Goal: Task Accomplishment & Management: Manage account settings

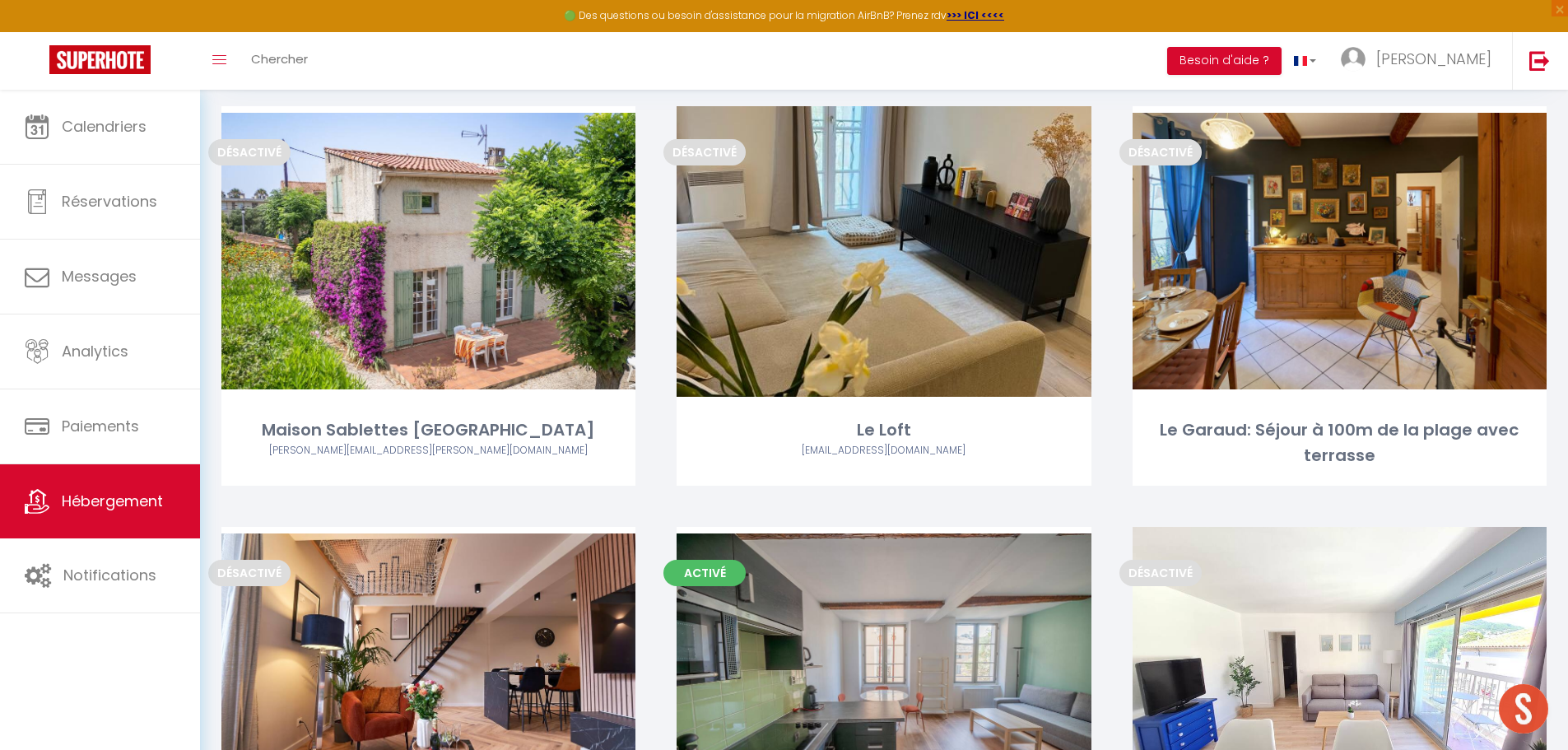
scroll to position [493, 0]
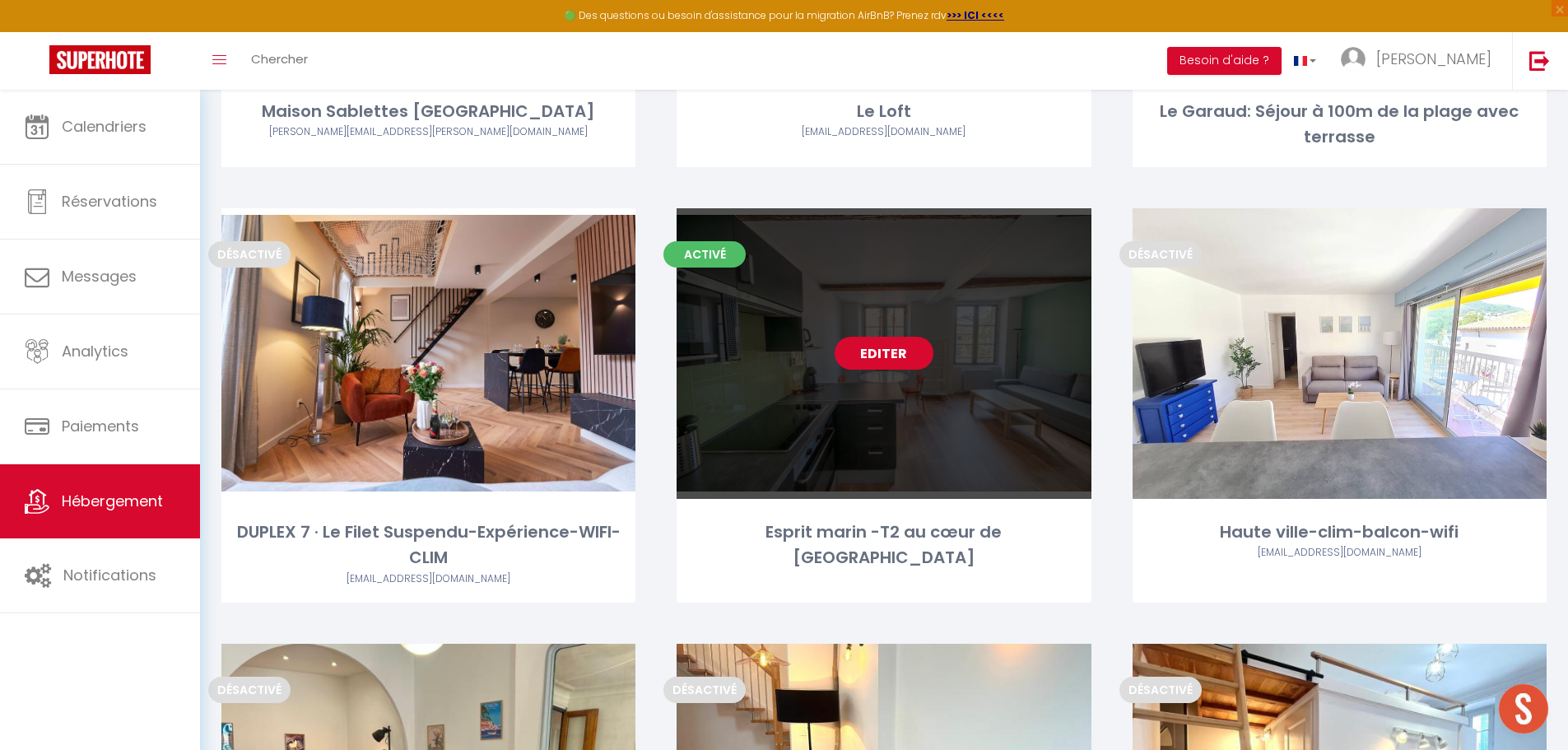
click at [889, 352] on link "Editer" at bounding box center [884, 353] width 99 height 33
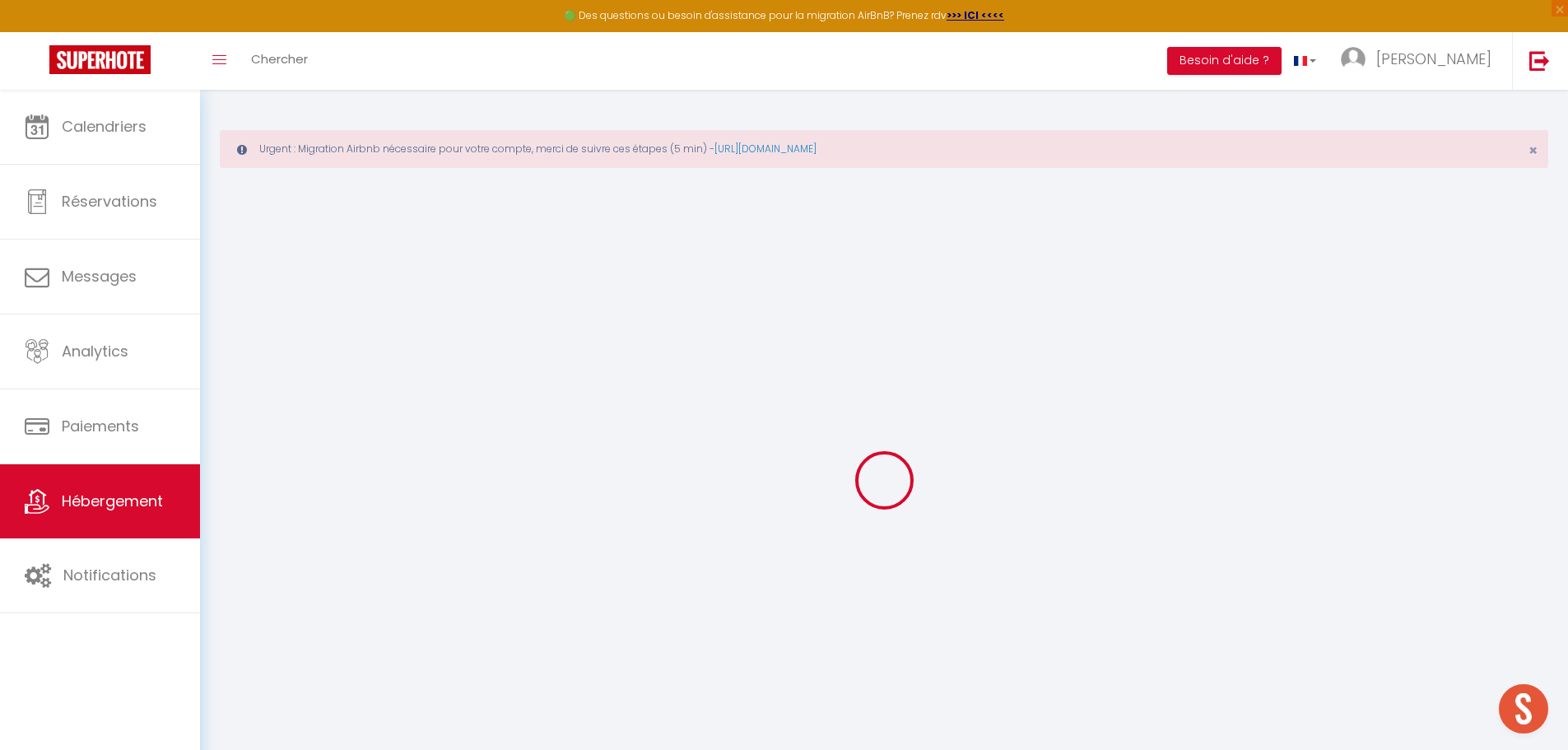
scroll to position [90, 0]
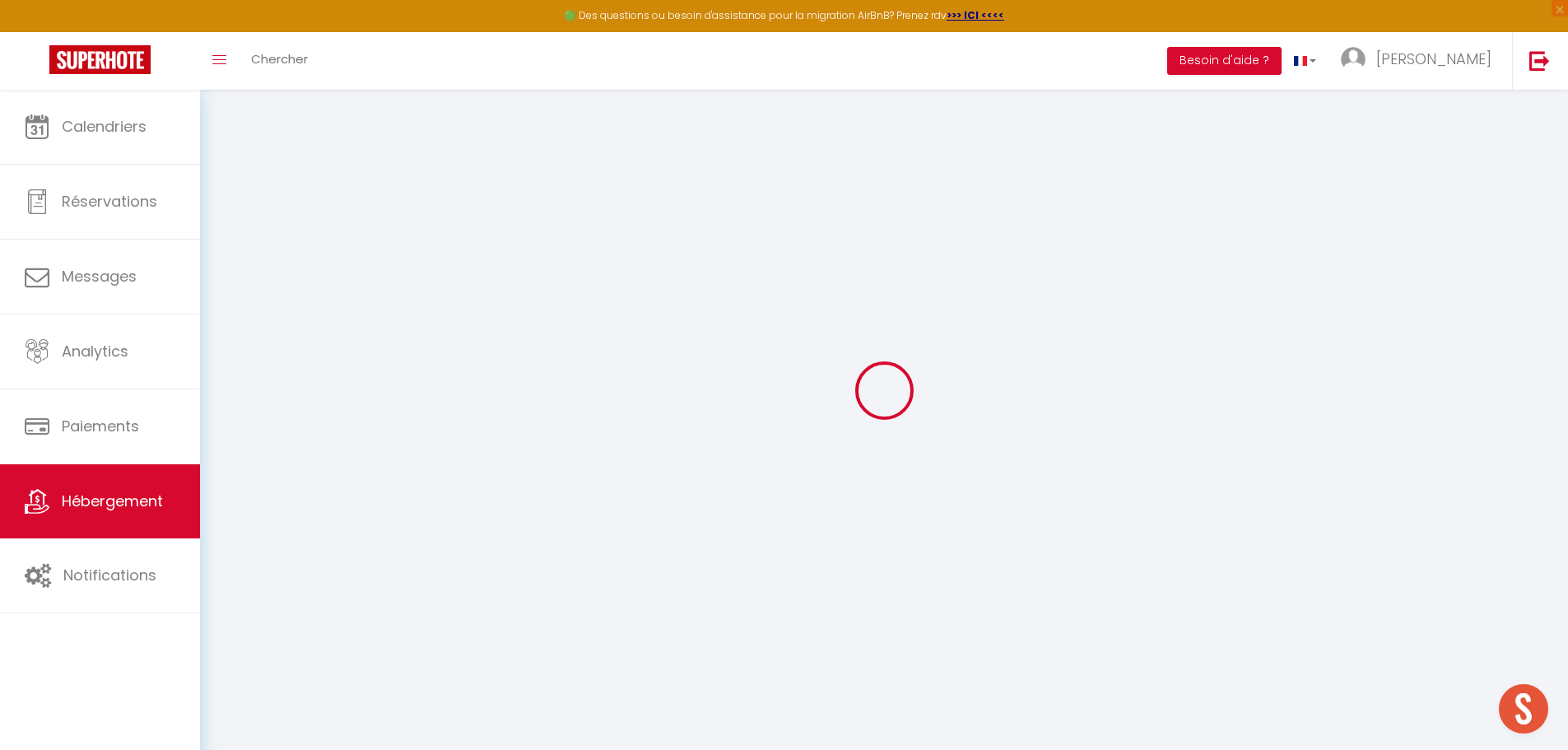
select select
checkbox input "false"
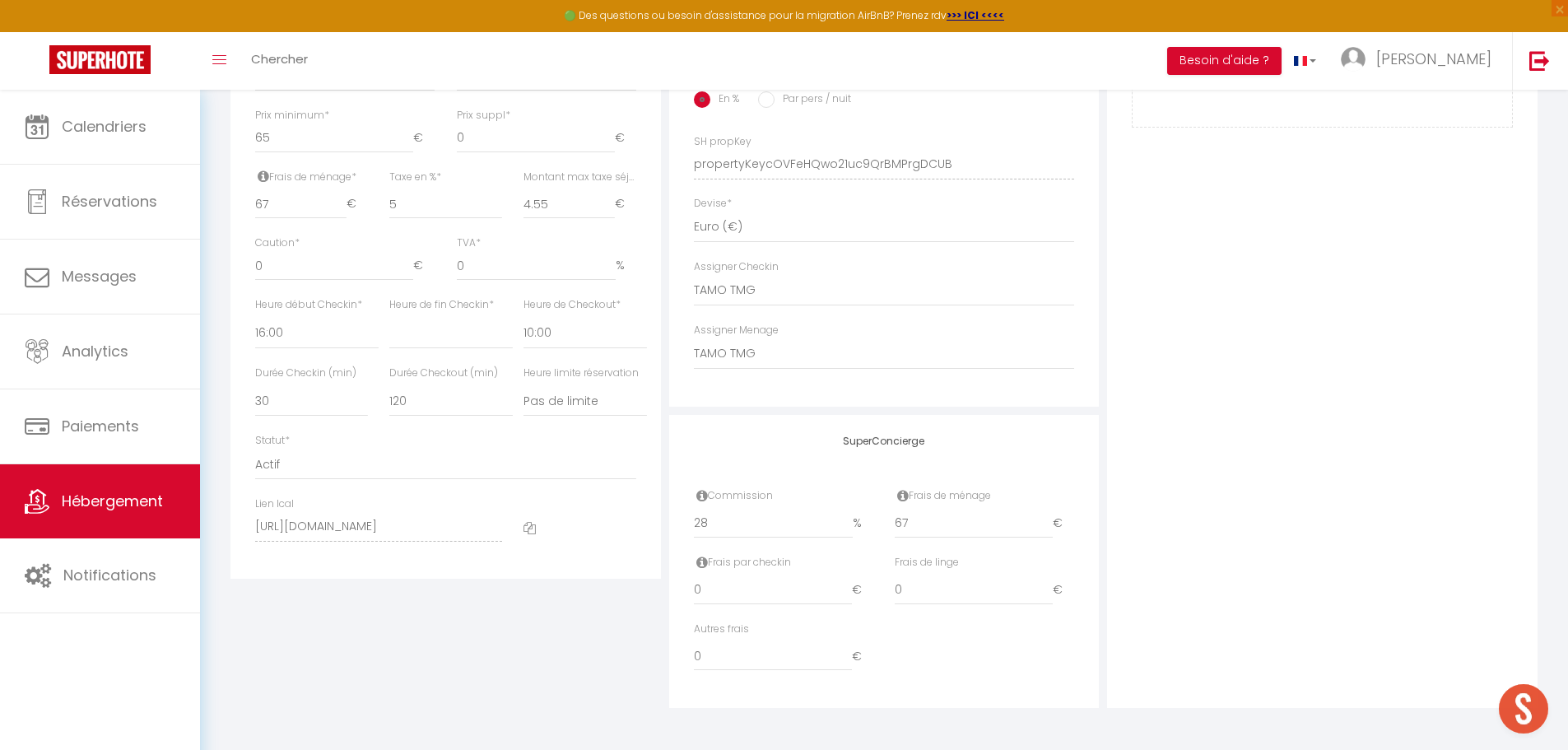
scroll to position [782, 0]
click at [303, 467] on select "Actif Pas actif" at bounding box center [445, 464] width 381 height 32
select select "0"
click at [255, 448] on select "Actif Pas actif" at bounding box center [445, 464] width 381 height 32
select select
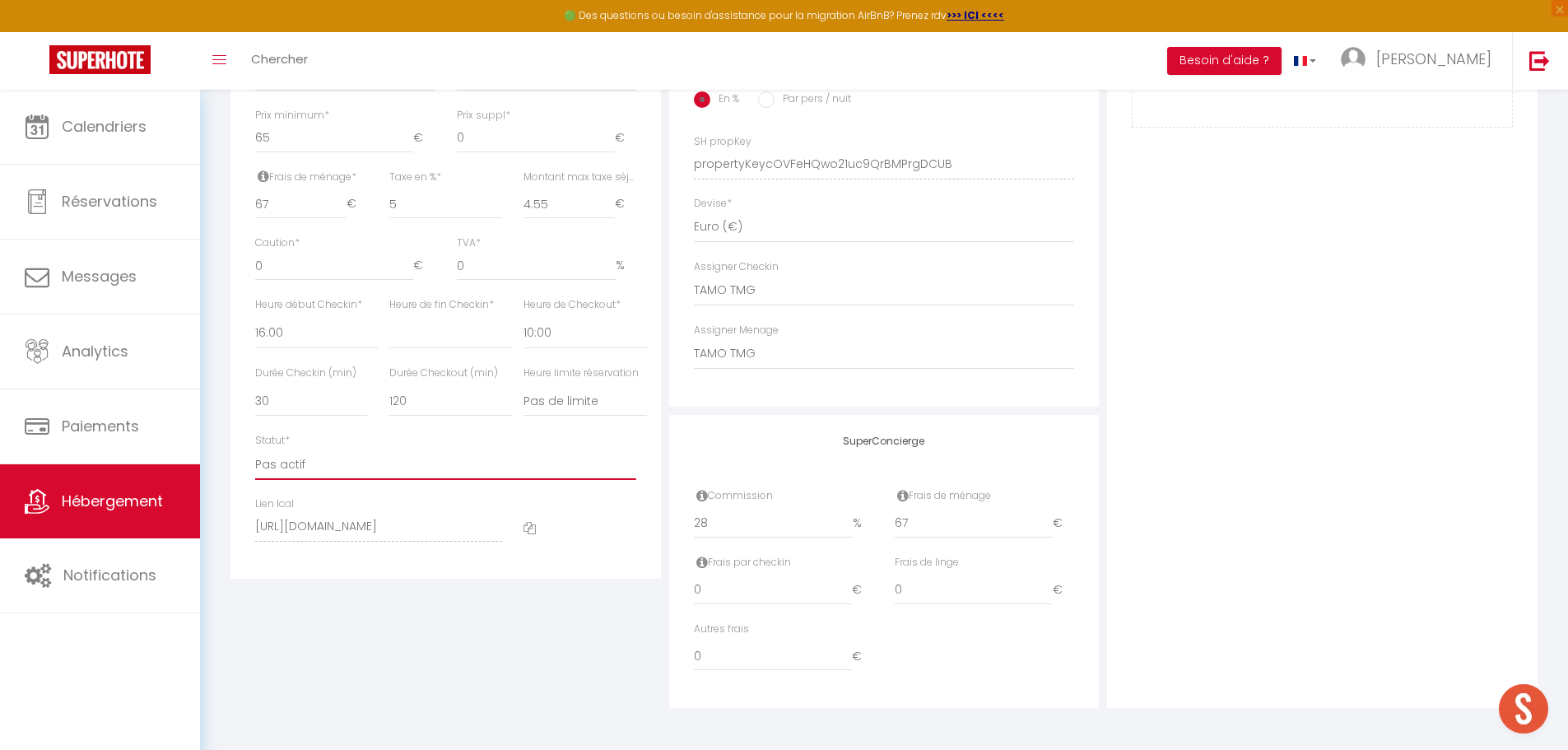
checkbox input "false"
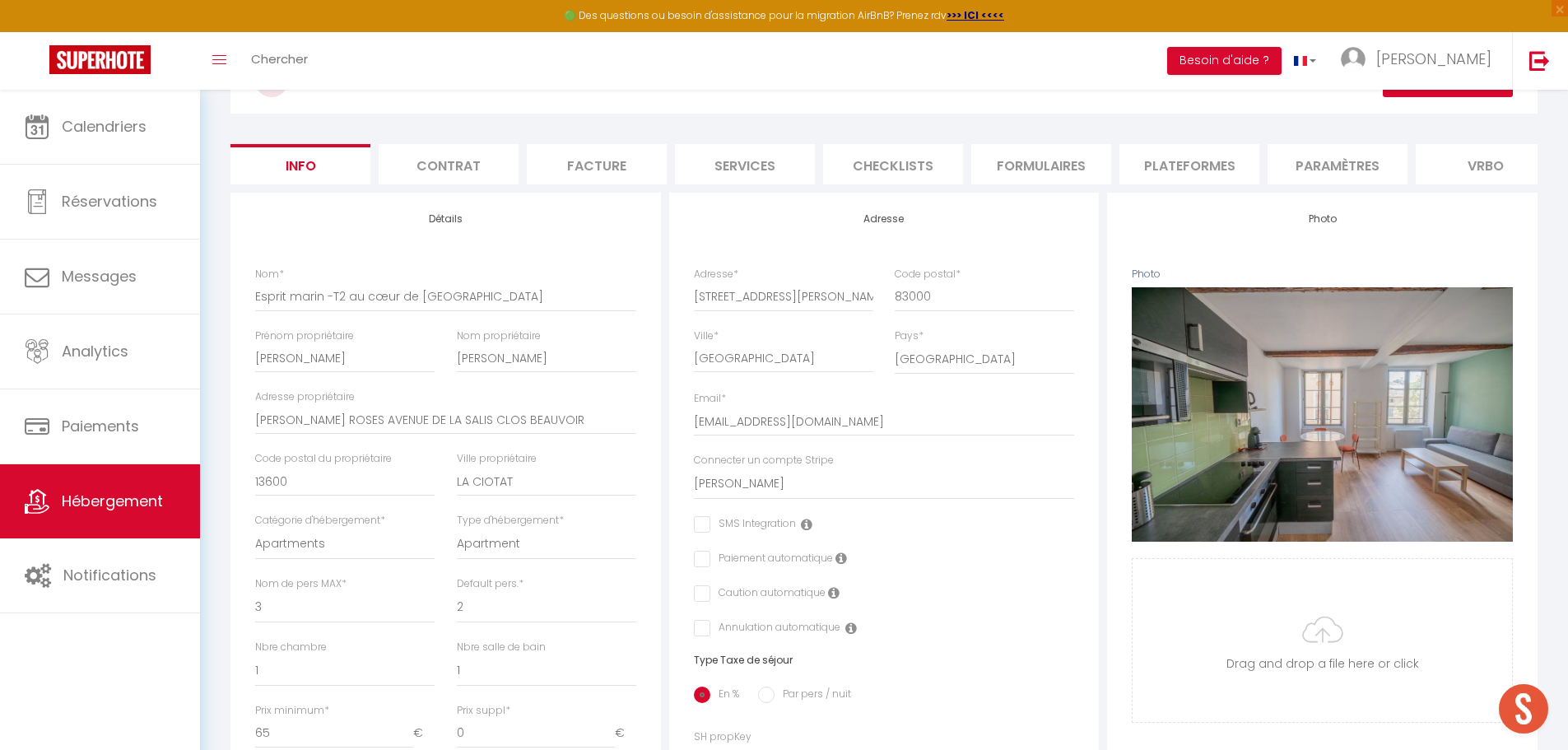
scroll to position [0, 0]
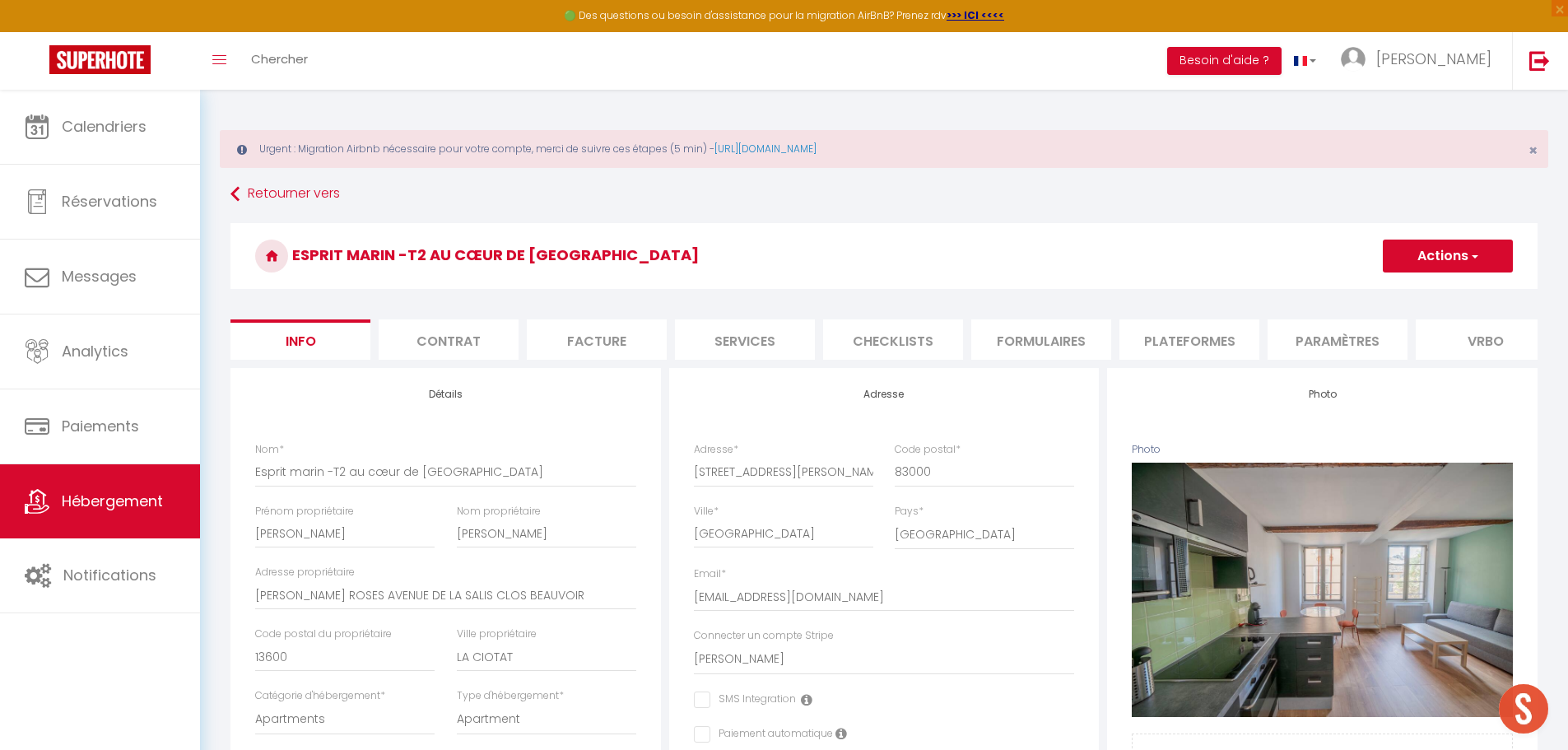
click at [1432, 254] on button "Actions" at bounding box center [1447, 256] width 130 height 33
click at [1387, 289] on input "Enregistrer" at bounding box center [1383, 292] width 61 height 16
